Goal: Task Accomplishment & Management: Manage account settings

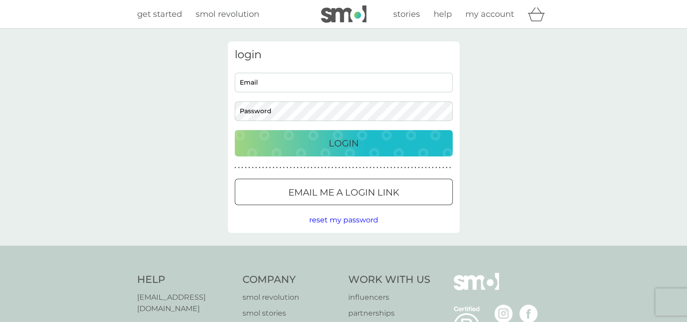
click at [300, 78] on input "Email" at bounding box center [344, 83] width 218 height 20
type input "[PERSON_NAME][EMAIL_ADDRESS][DOMAIN_NAME]"
click at [676, 165] on div "login [PERSON_NAME][EMAIL_ADDRESS][DOMAIN_NAME] Email Password Login ● ● ● ● ● …" at bounding box center [343, 137] width 687 height 217
click at [336, 141] on p "Login" at bounding box center [344, 143] width 30 height 15
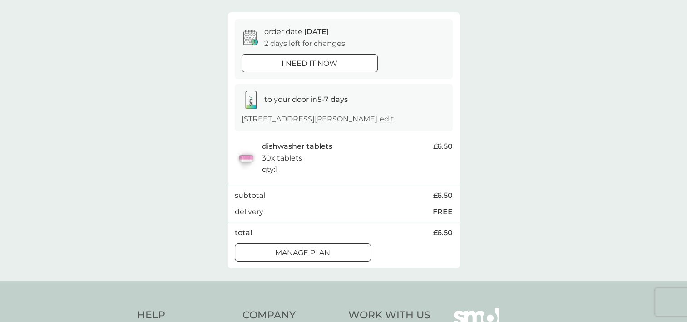
scroll to position [114, 0]
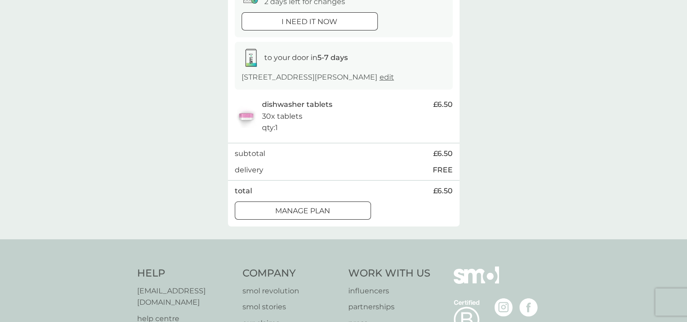
click at [332, 209] on div "Manage plan" at bounding box center [302, 211] width 135 height 12
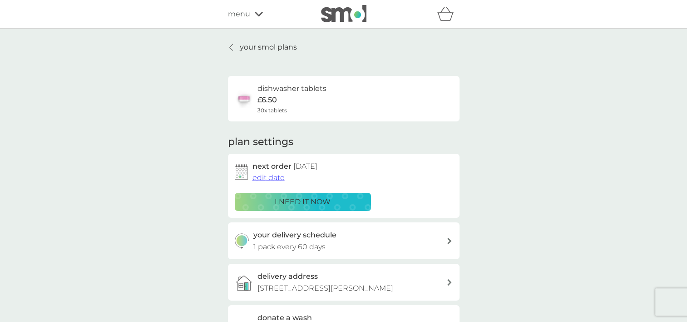
click at [273, 176] on span "edit date" at bounding box center [269, 177] width 32 height 9
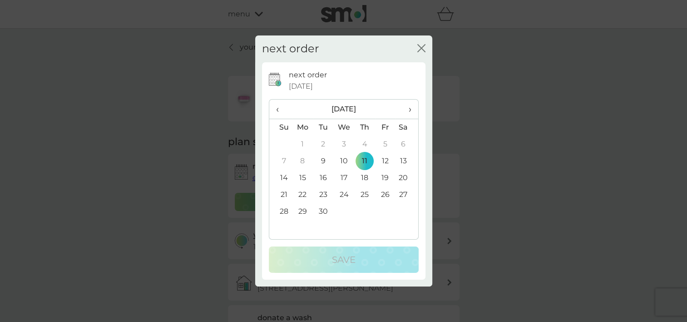
click at [410, 108] on span "›" at bounding box center [406, 108] width 9 height 19
click at [304, 160] on td "6" at bounding box center [303, 161] width 21 height 17
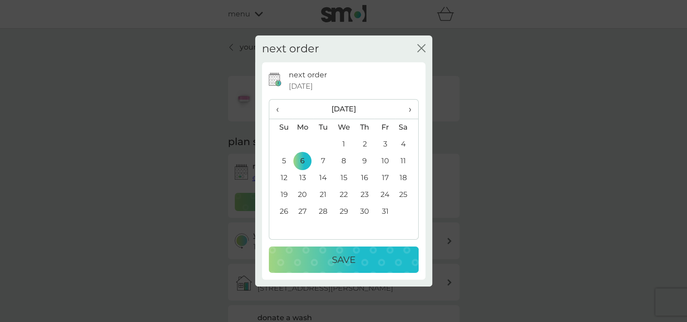
click at [345, 265] on p "Save" at bounding box center [344, 259] width 24 height 15
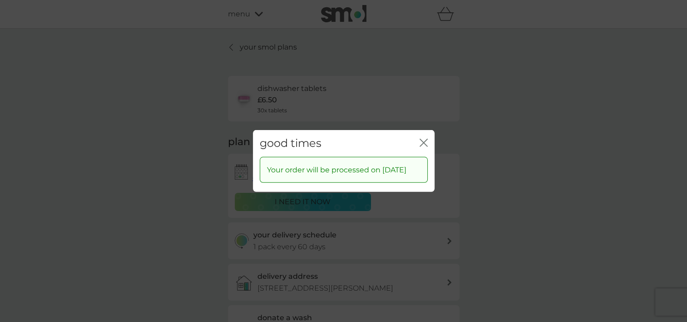
click at [423, 139] on icon "close" at bounding box center [424, 143] width 8 height 8
